Goal: Transaction & Acquisition: Purchase product/service

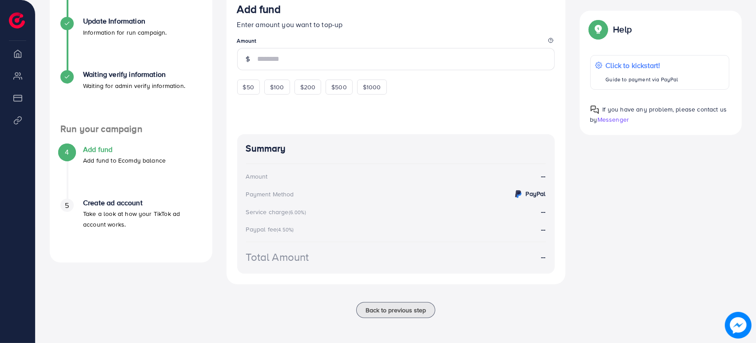
scroll to position [14, 0]
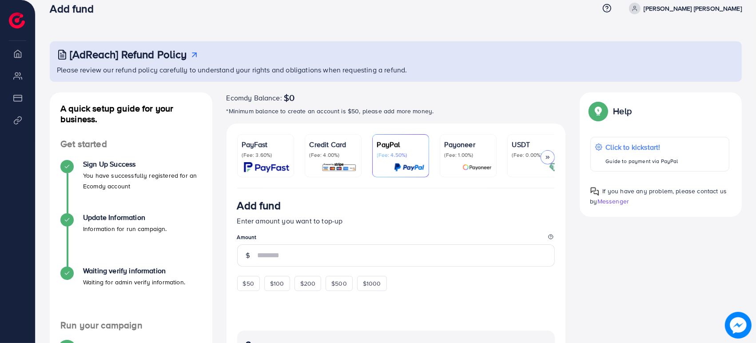
click at [17, 58] on li "Overview" at bounding box center [17, 53] width 35 height 18
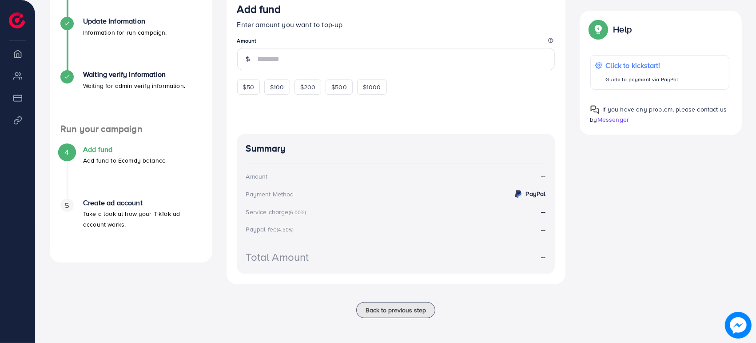
scroll to position [63, 0]
